Goal: Task Accomplishment & Management: Manage account settings

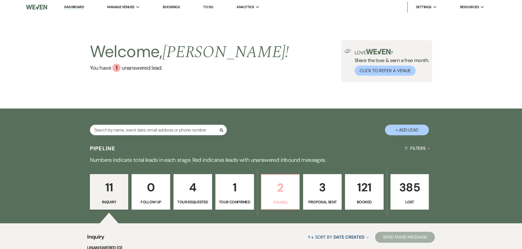
click at [282, 189] on p "2" at bounding box center [279, 188] width 31 height 18
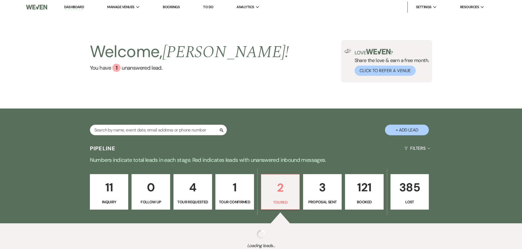
select select "5"
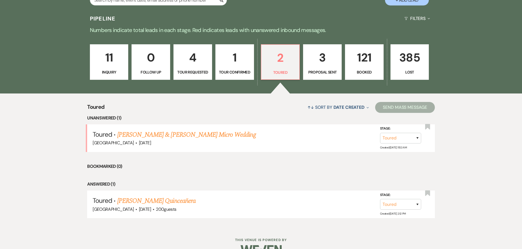
scroll to position [137, 0]
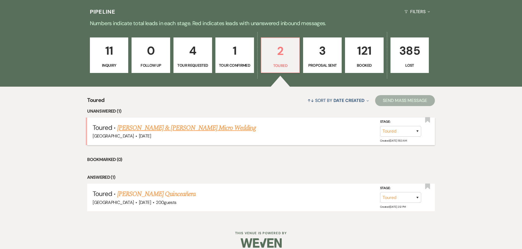
click at [151, 129] on link "[PERSON_NAME] & [PERSON_NAME] Micro Wedding" at bounding box center [186, 128] width 139 height 10
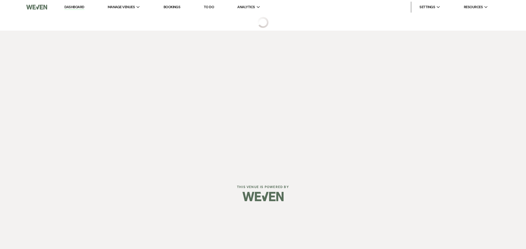
select select "5"
select select "16"
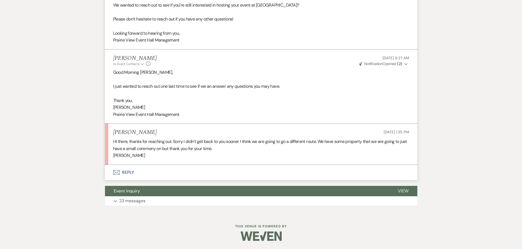
click at [124, 169] on button "Envelope Reply" at bounding box center [261, 172] width 312 height 15
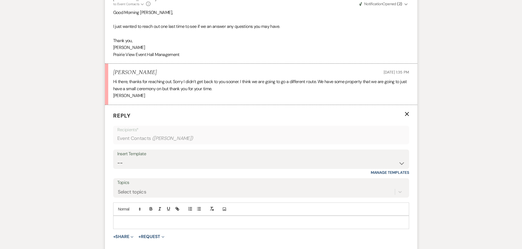
scroll to position [315, 0]
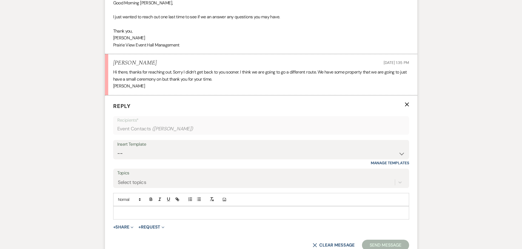
click at [163, 215] on p at bounding box center [260, 213] width 287 height 6
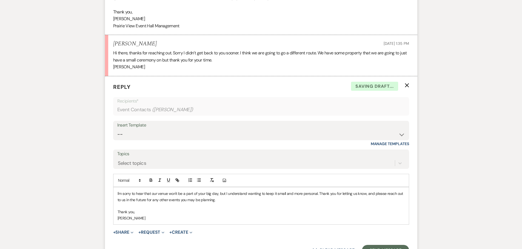
scroll to position [343, 0]
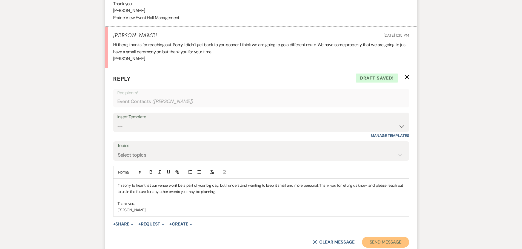
click at [387, 243] on button "Send Message" at bounding box center [385, 242] width 47 height 11
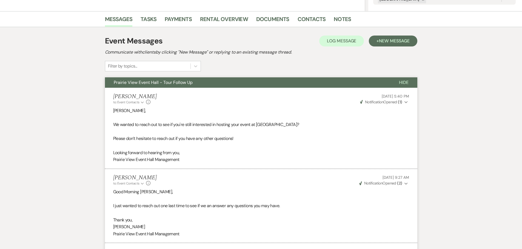
scroll to position [0, 0]
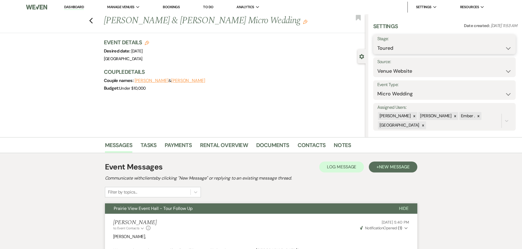
click at [449, 49] on select "Inquiry Follow Up Tour Requested Tour Confirmed Toured Proposal Sent Booked Lost" at bounding box center [444, 48] width 134 height 11
select select "8"
click at [377, 43] on select "Inquiry Follow Up Tour Requested Tour Confirmed Toured Proposal Sent Booked Lost" at bounding box center [444, 48] width 134 height 11
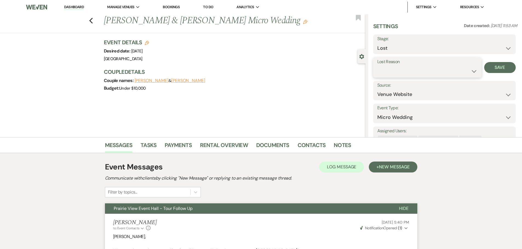
click at [420, 70] on select "Booked Elsewhere Budget Date Unavailable No Response Not a Good Match Capacity …" at bounding box center [427, 71] width 100 height 11
select select "6"
click at [377, 66] on select "Booked Elsewhere Budget Date Unavailable No Response Not a Good Match Capacity …" at bounding box center [427, 71] width 100 height 11
click at [503, 69] on button "Save" at bounding box center [499, 67] width 31 height 11
click at [93, 19] on icon "Previous" at bounding box center [91, 21] width 4 height 7
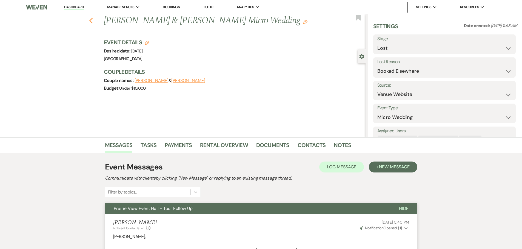
select select "8"
select select "6"
select select "5"
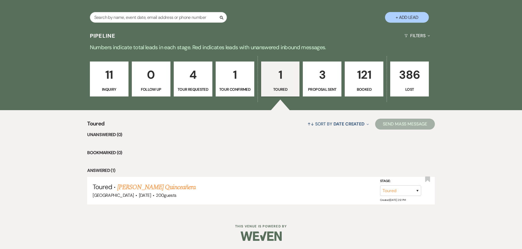
scroll to position [113, 0]
click at [325, 84] on p "3" at bounding box center [321, 75] width 31 height 18
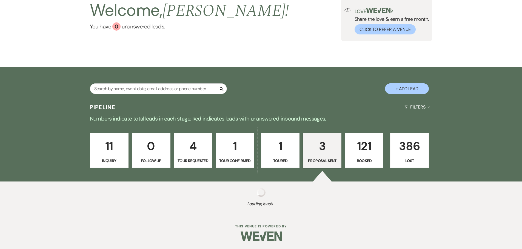
select select "6"
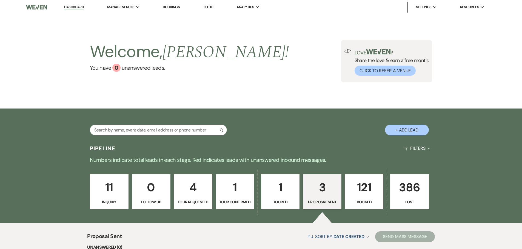
click at [368, 193] on p "121" at bounding box center [363, 188] width 31 height 18
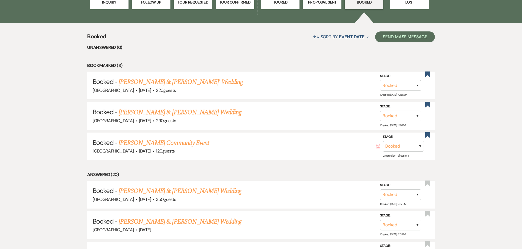
scroll to position [206, 0]
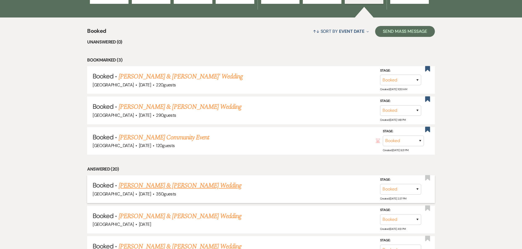
click at [168, 188] on link "Travis Garrett & Terri Kroger's Wedding" at bounding box center [180, 186] width 123 height 10
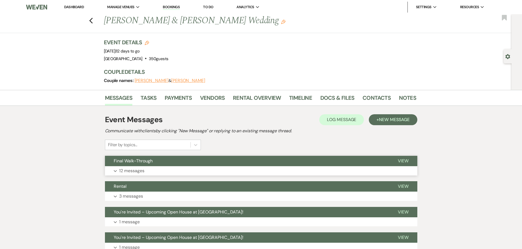
click at [167, 166] on button "Final Walk-Through" at bounding box center [247, 161] width 284 height 10
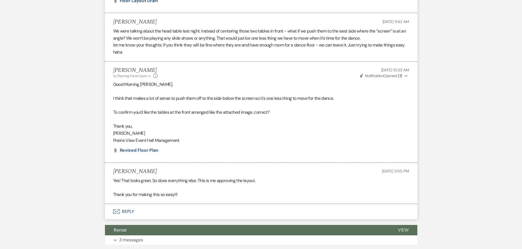
scroll to position [794, 0]
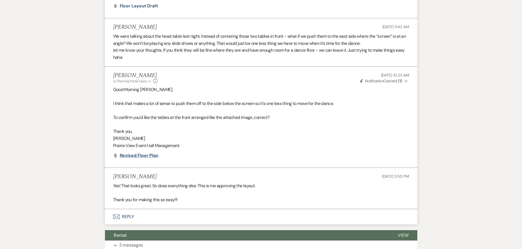
click at [135, 157] on span "Revised Floor Plan" at bounding box center [139, 156] width 39 height 6
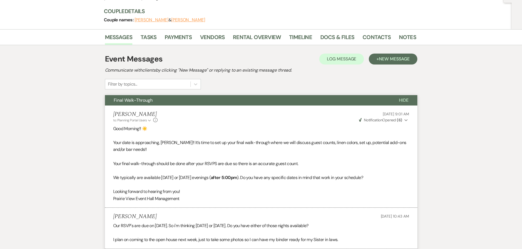
scroll to position [0, 0]
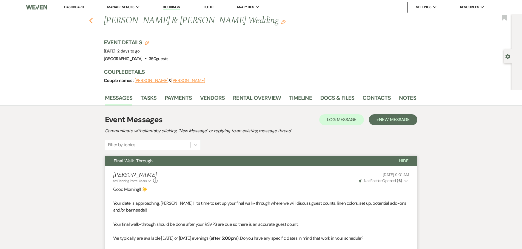
click at [92, 19] on icon "Previous" at bounding box center [91, 21] width 4 height 7
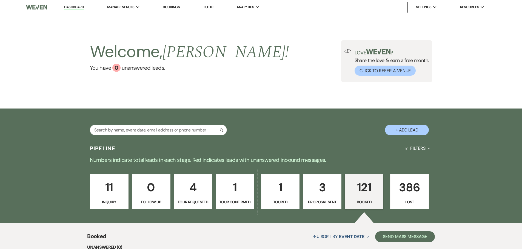
click at [70, 5] on link "Dashboard" at bounding box center [74, 7] width 20 height 5
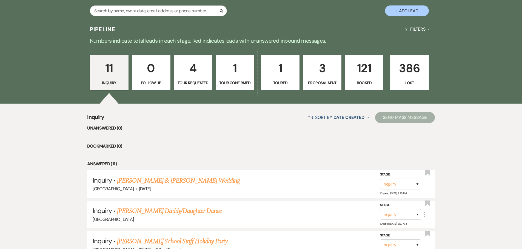
scroll to position [116, 0]
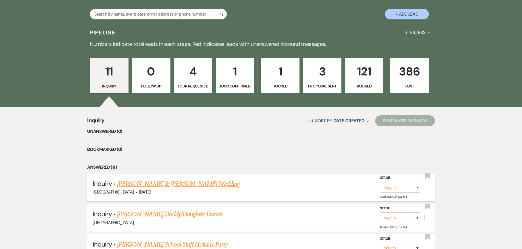
click at [190, 185] on link "[PERSON_NAME] & [PERSON_NAME] Wedding" at bounding box center [178, 184] width 123 height 10
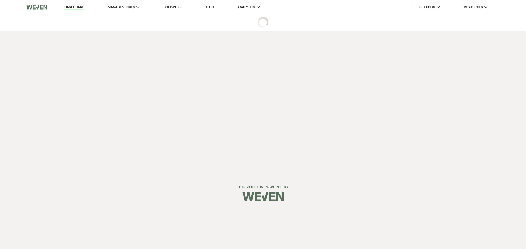
select select "5"
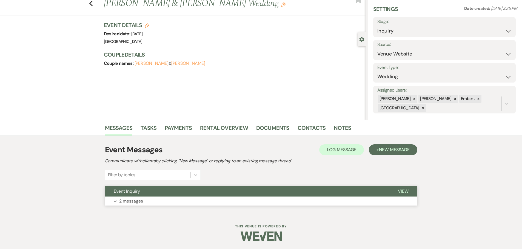
click at [129, 205] on p "2 messages" at bounding box center [131, 201] width 24 height 7
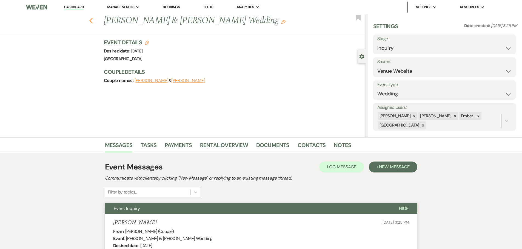
click at [93, 20] on use "button" at bounding box center [91, 21] width 4 height 6
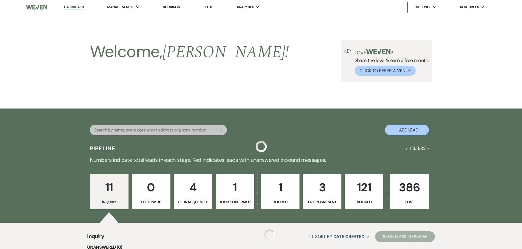
scroll to position [116, 0]
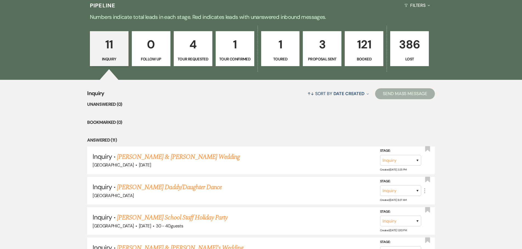
scroll to position [143, 0]
